Goal: Understand process/instructions

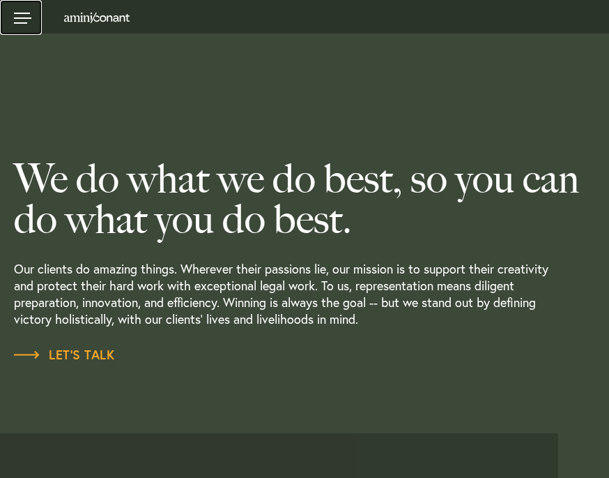
click at [23, 11] on link at bounding box center [21, 17] width 42 height 35
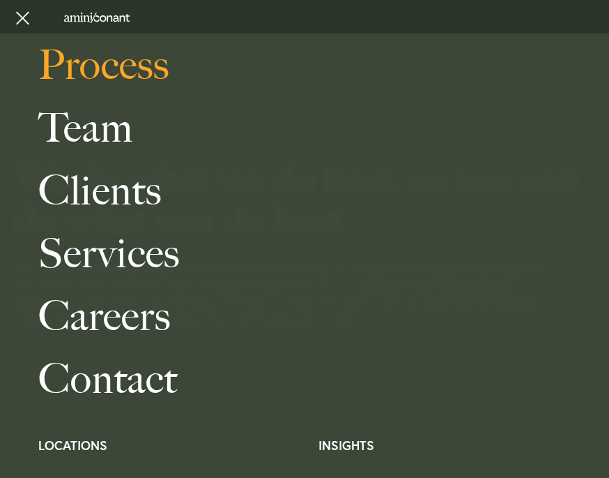
click at [132, 78] on link "Process" at bounding box center [318, 64] width 561 height 63
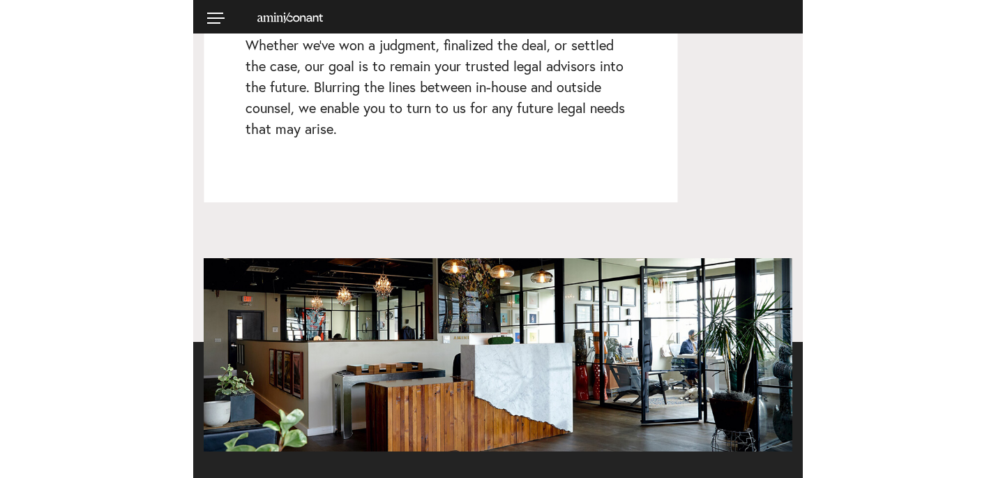
scroll to position [2689, 0]
